Goal: Information Seeking & Learning: Learn about a topic

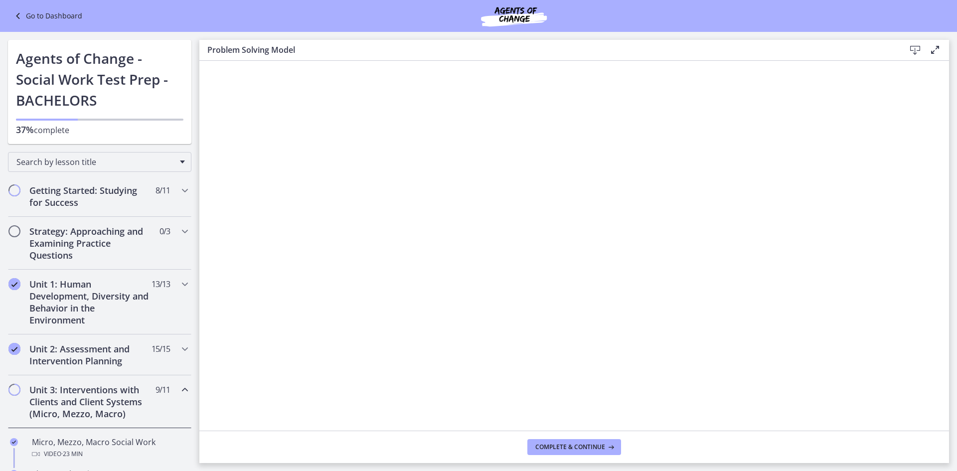
scroll to position [399, 0]
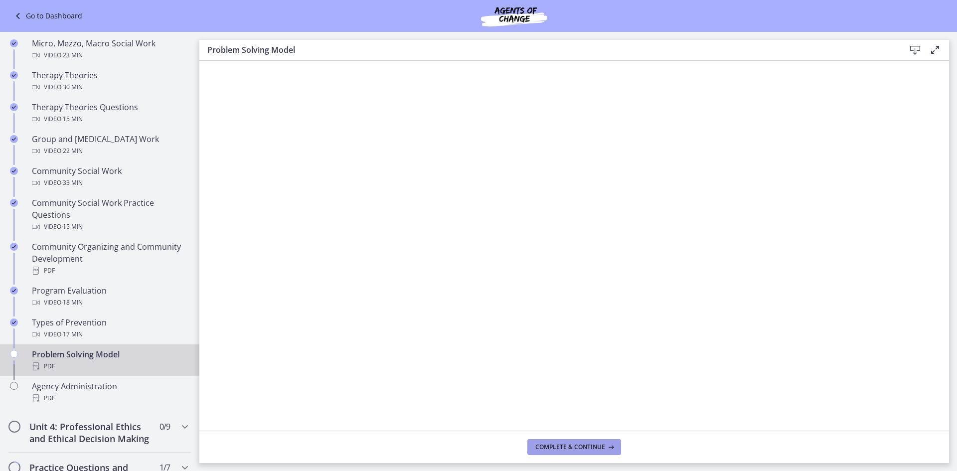
click at [560, 449] on span "Complete & continue" at bounding box center [570, 447] width 70 height 8
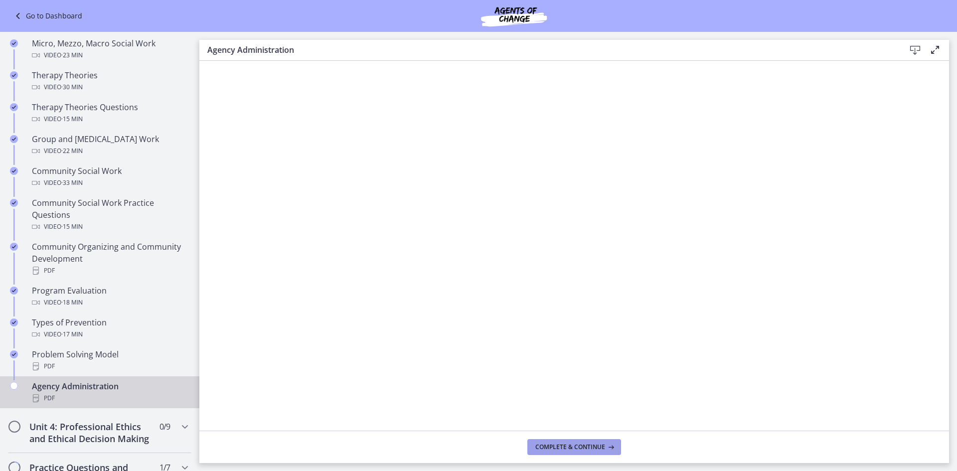
click at [553, 444] on span "Complete & continue" at bounding box center [570, 447] width 70 height 8
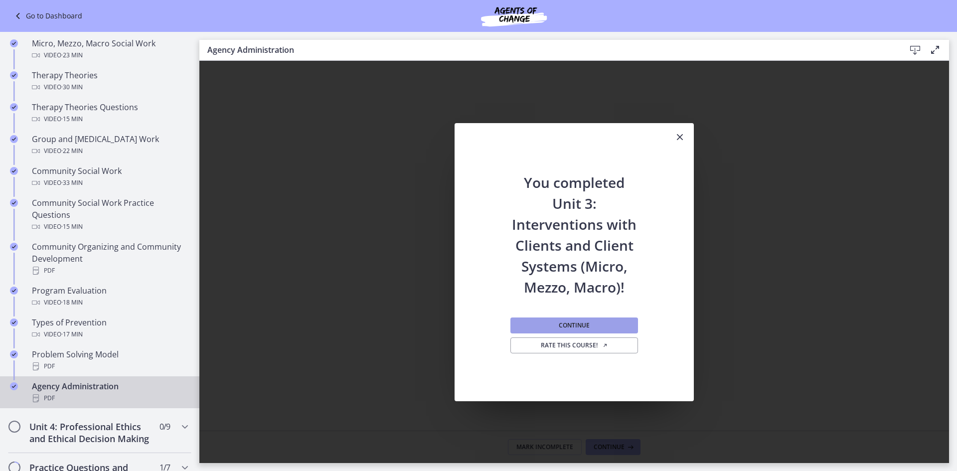
click at [533, 321] on button "Continue" at bounding box center [574, 325] width 128 height 16
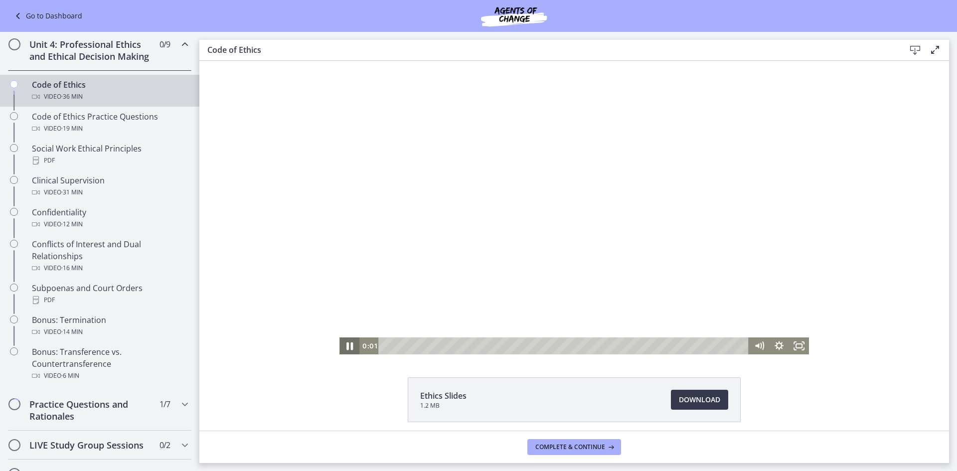
click at [345, 352] on icon "Pause" at bounding box center [349, 346] width 24 height 20
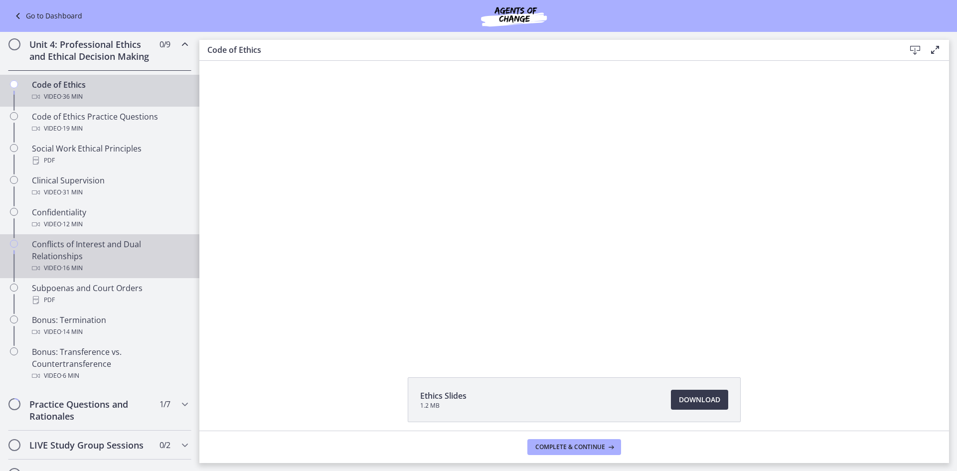
scroll to position [348, 0]
